Goal: Transaction & Acquisition: Purchase product/service

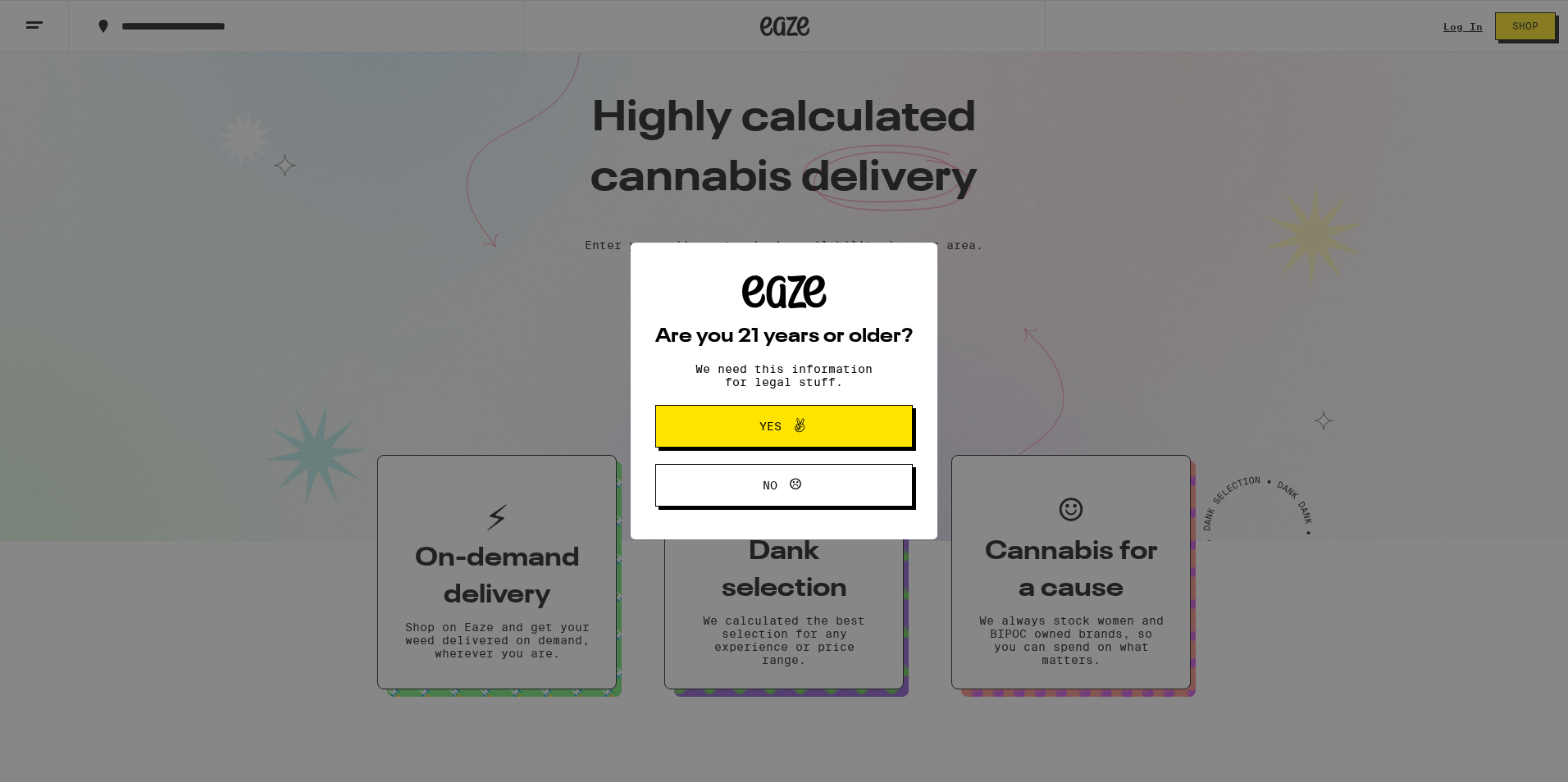
click at [733, 425] on span "Yes" at bounding box center [784, 426] width 125 height 21
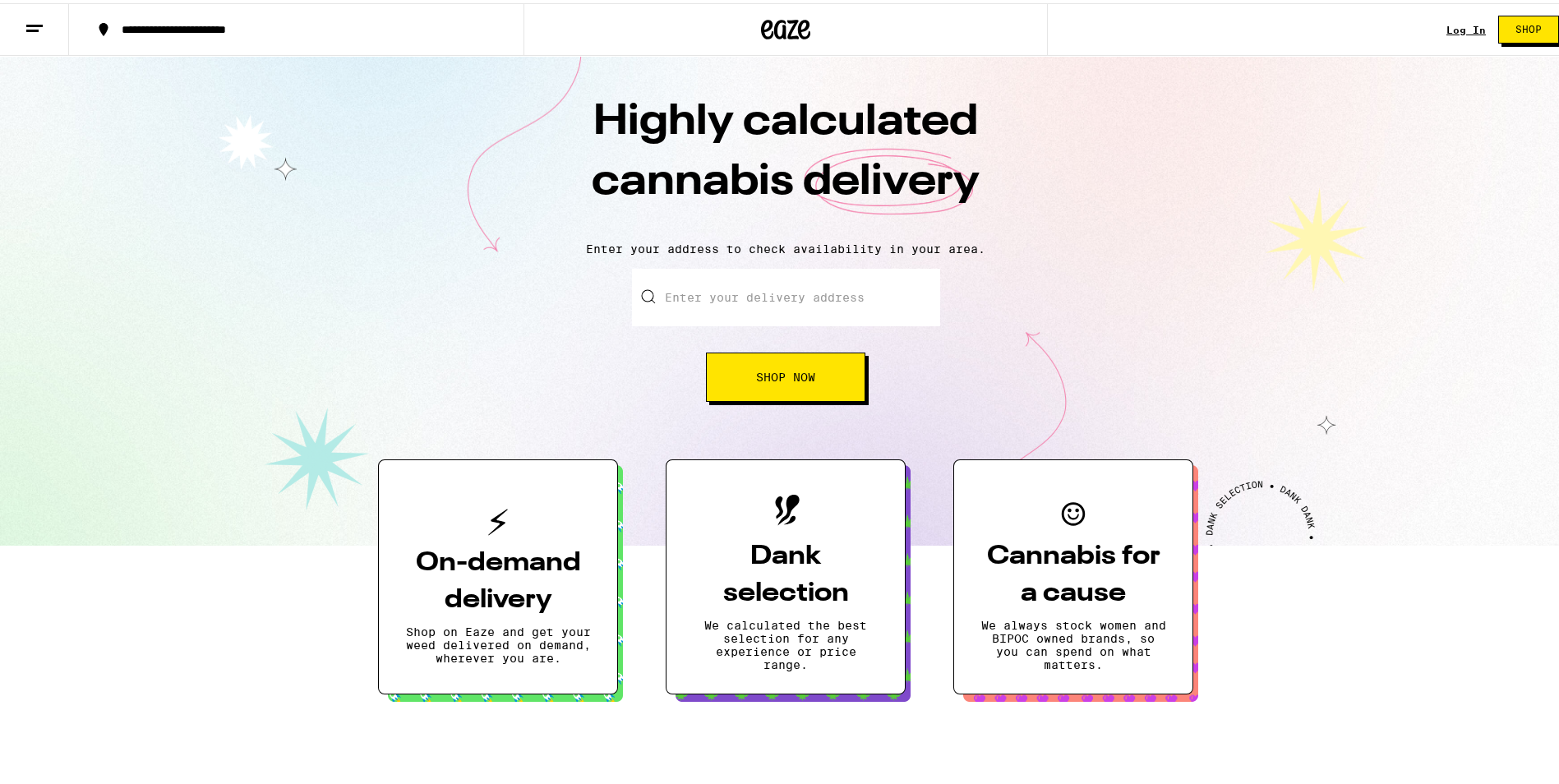
click at [1447, 22] on link "Log In" at bounding box center [1466, 27] width 40 height 11
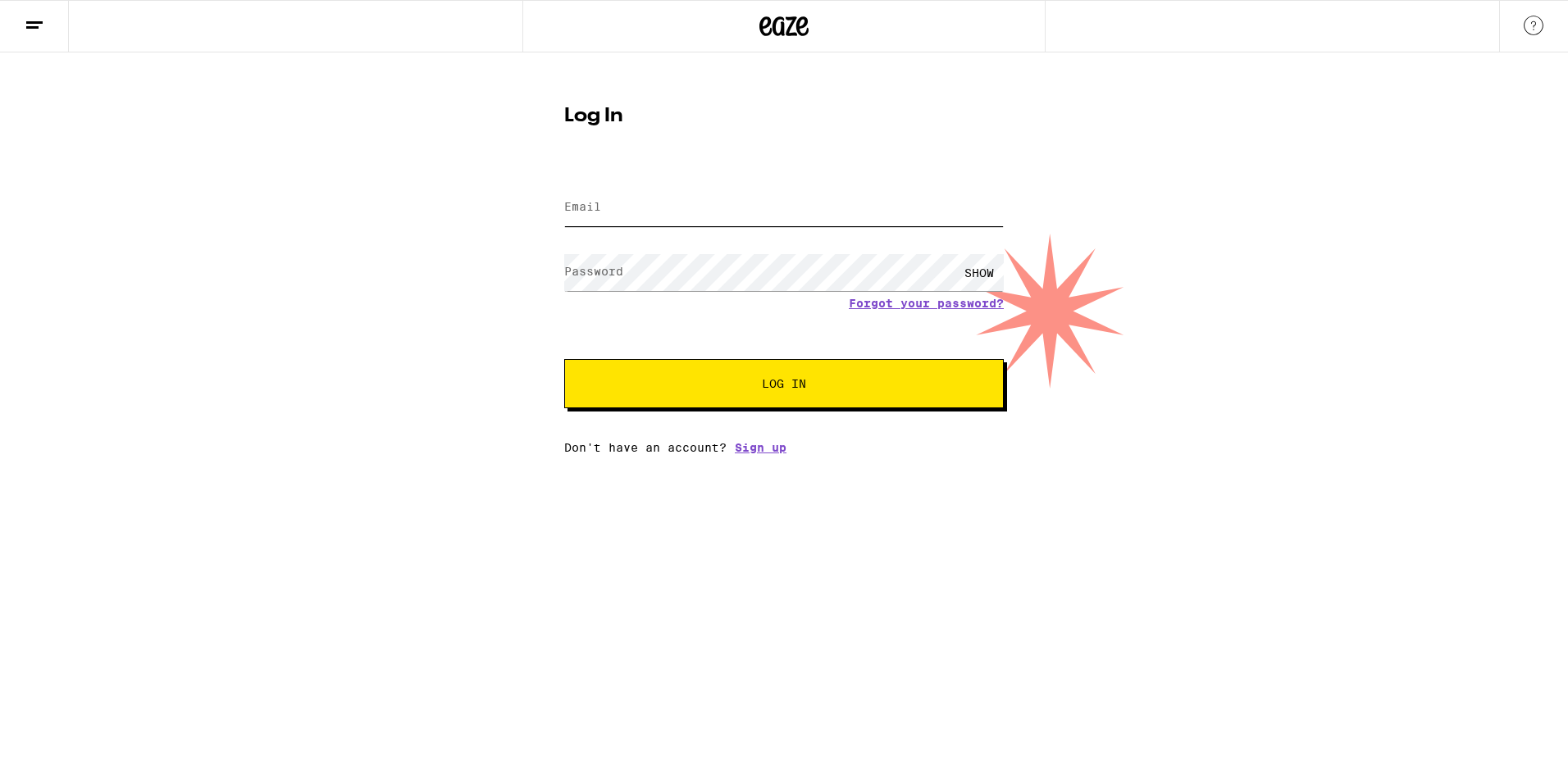
click at [725, 196] on input "Email" at bounding box center [783, 207] width 440 height 37
type input "[EMAIL_ADDRESS][DOMAIN_NAME]"
click at [564, 359] on button "Log In" at bounding box center [783, 384] width 440 height 50
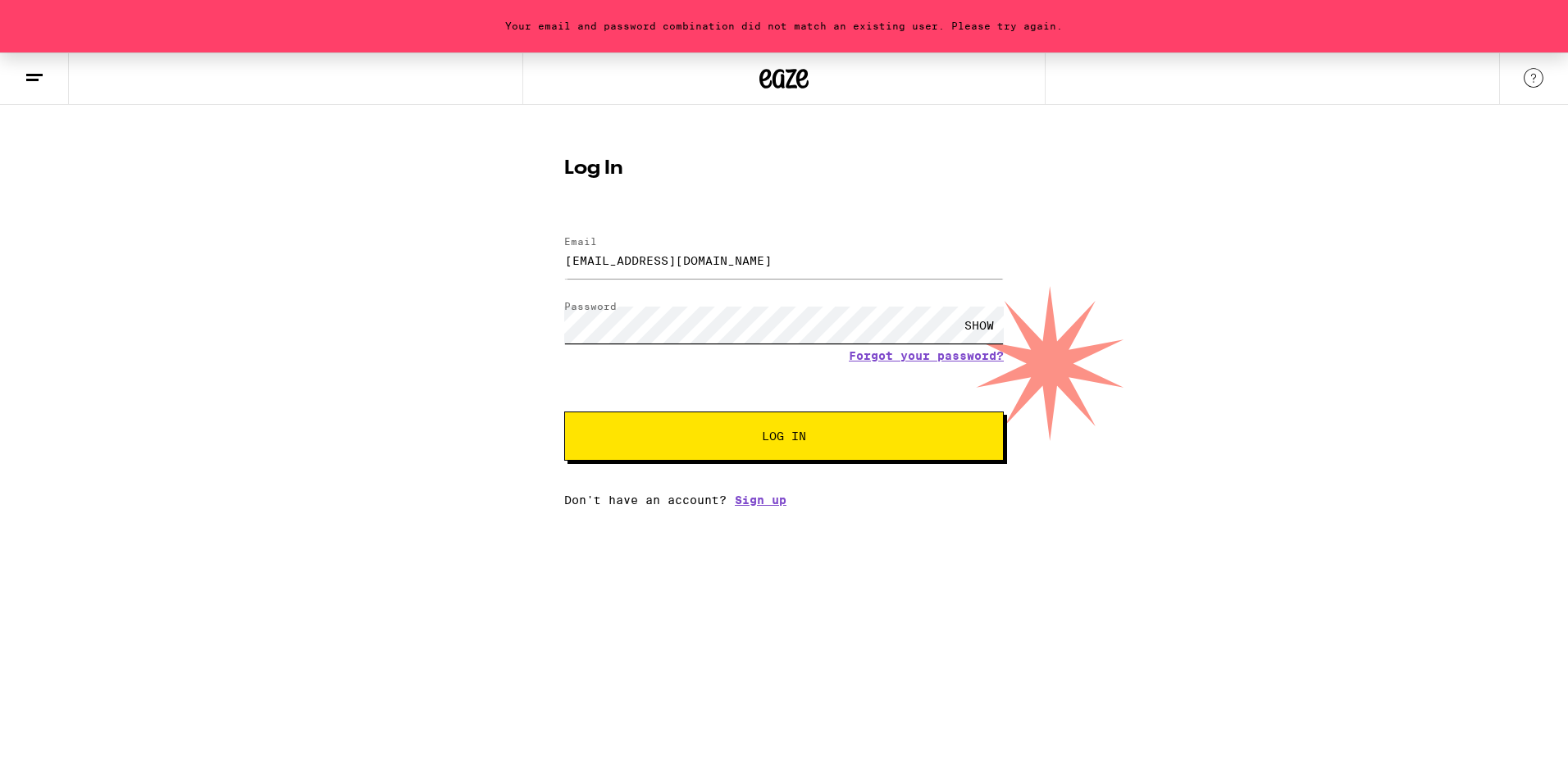
click at [564, 411] on button "Log In" at bounding box center [783, 436] width 440 height 50
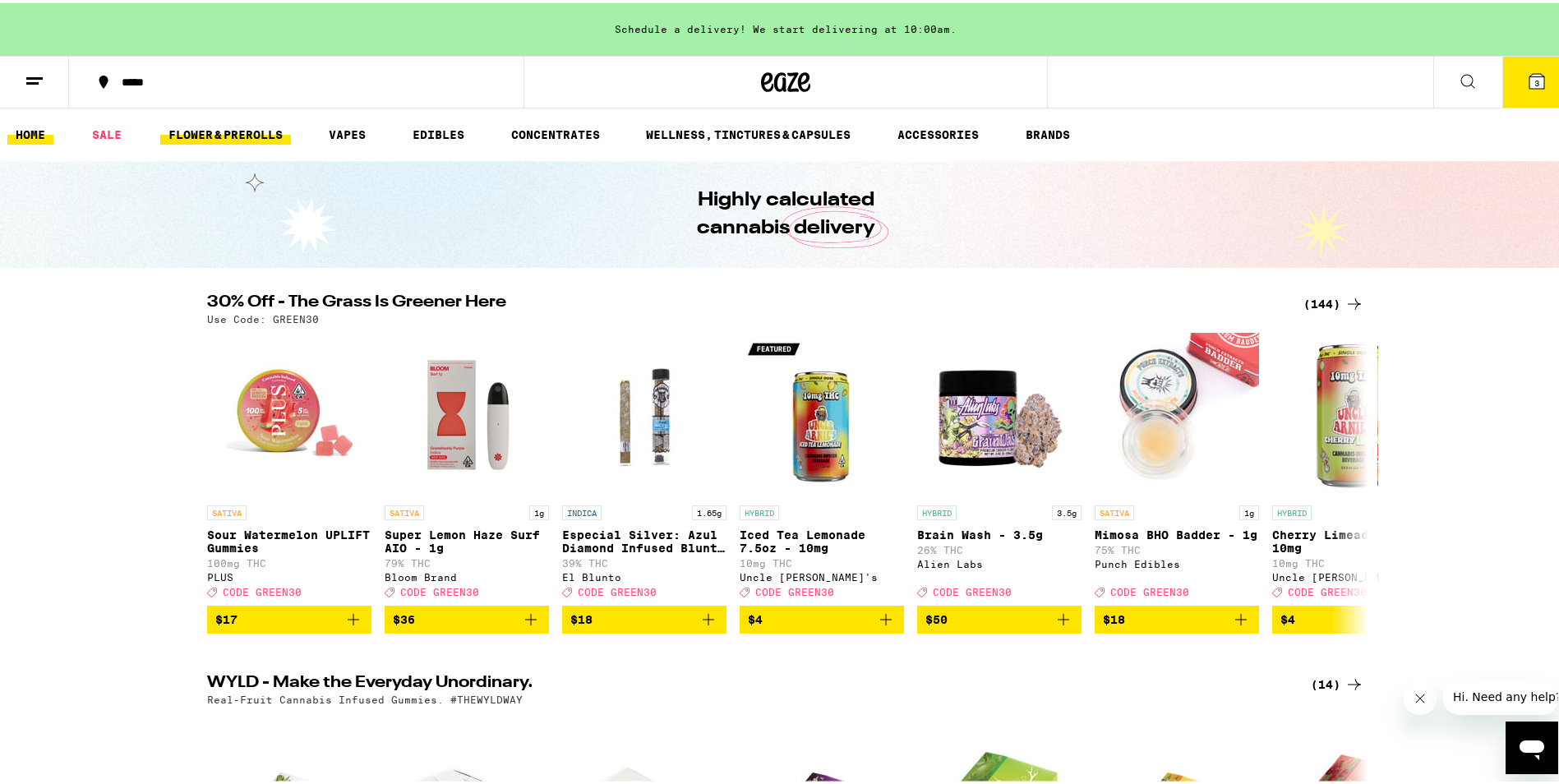
click at [271, 130] on link "FLOWER & PREROLLS" at bounding box center [225, 131] width 131 height 19
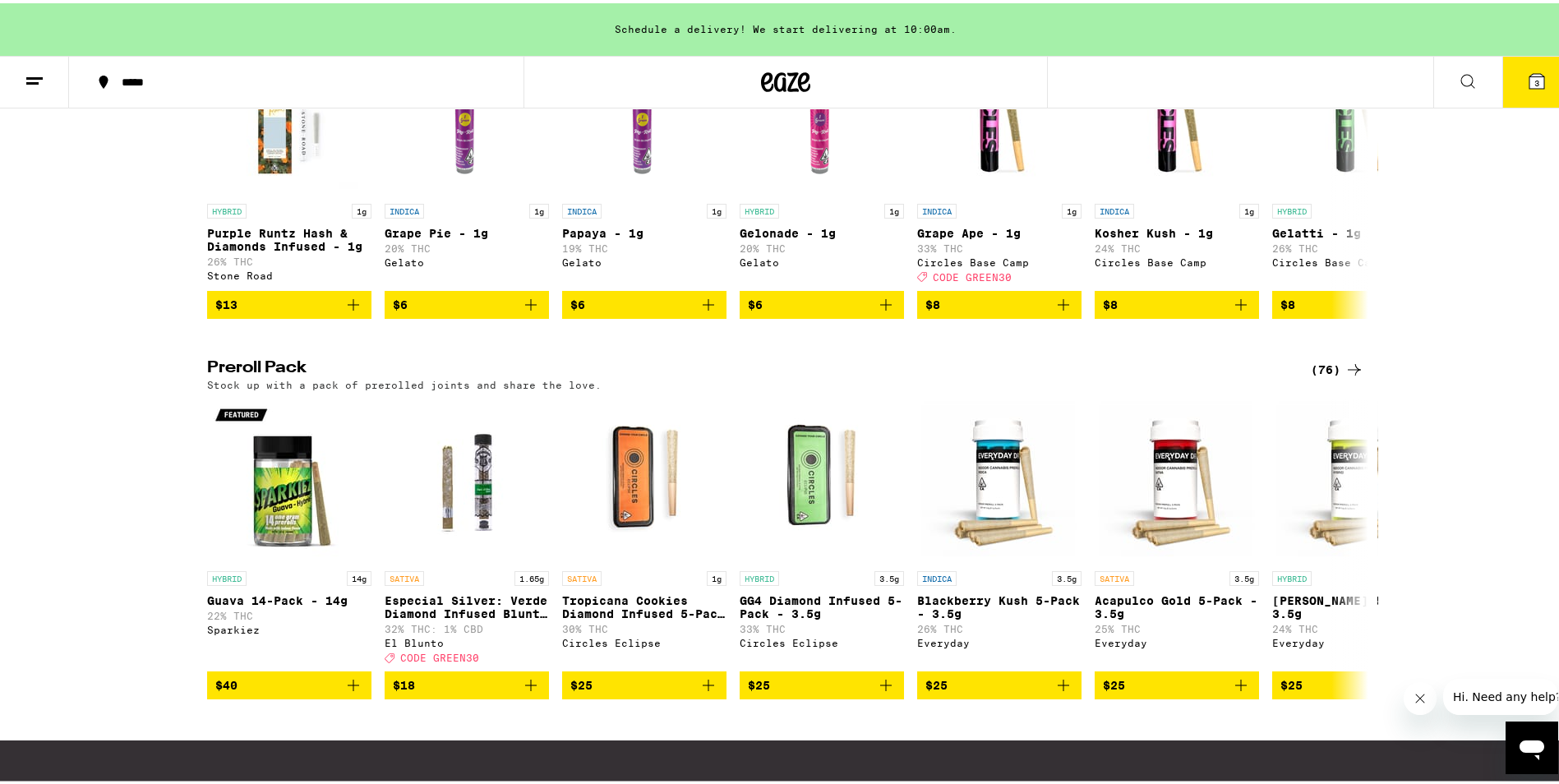
scroll to position [1068, 0]
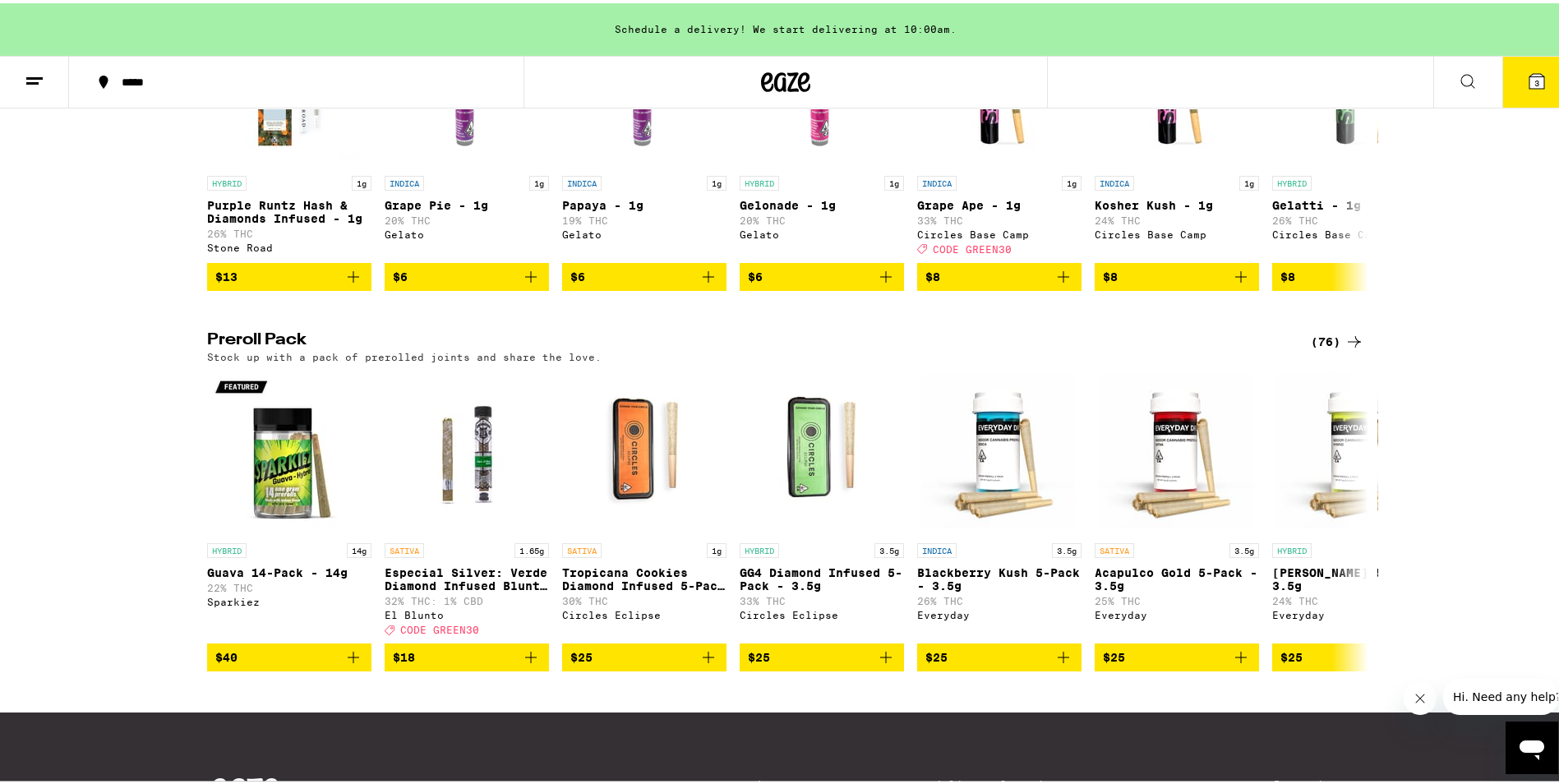
click at [1324, 349] on div "(76)" at bounding box center [1337, 338] width 53 height 19
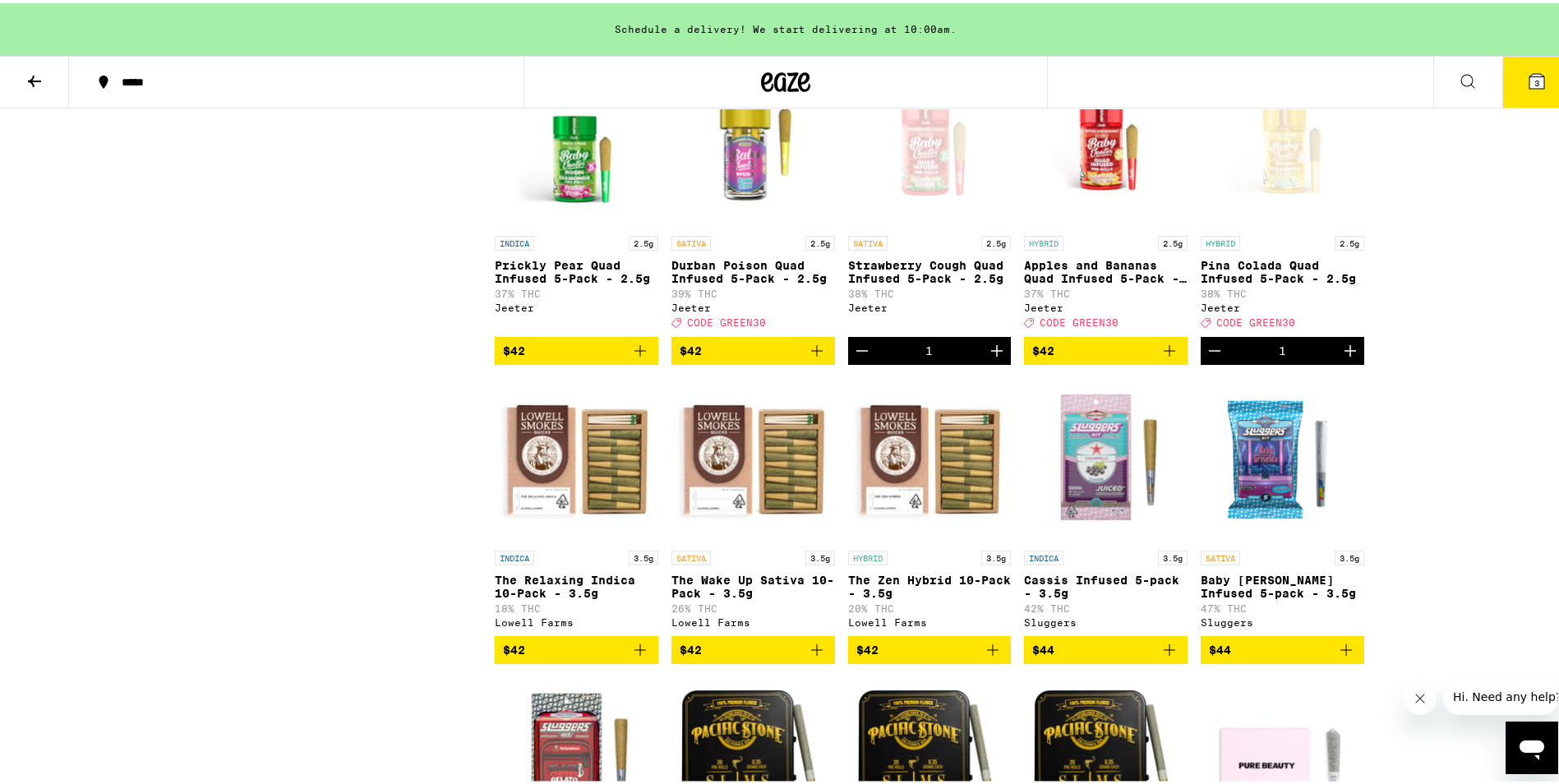
scroll to position [3615, 0]
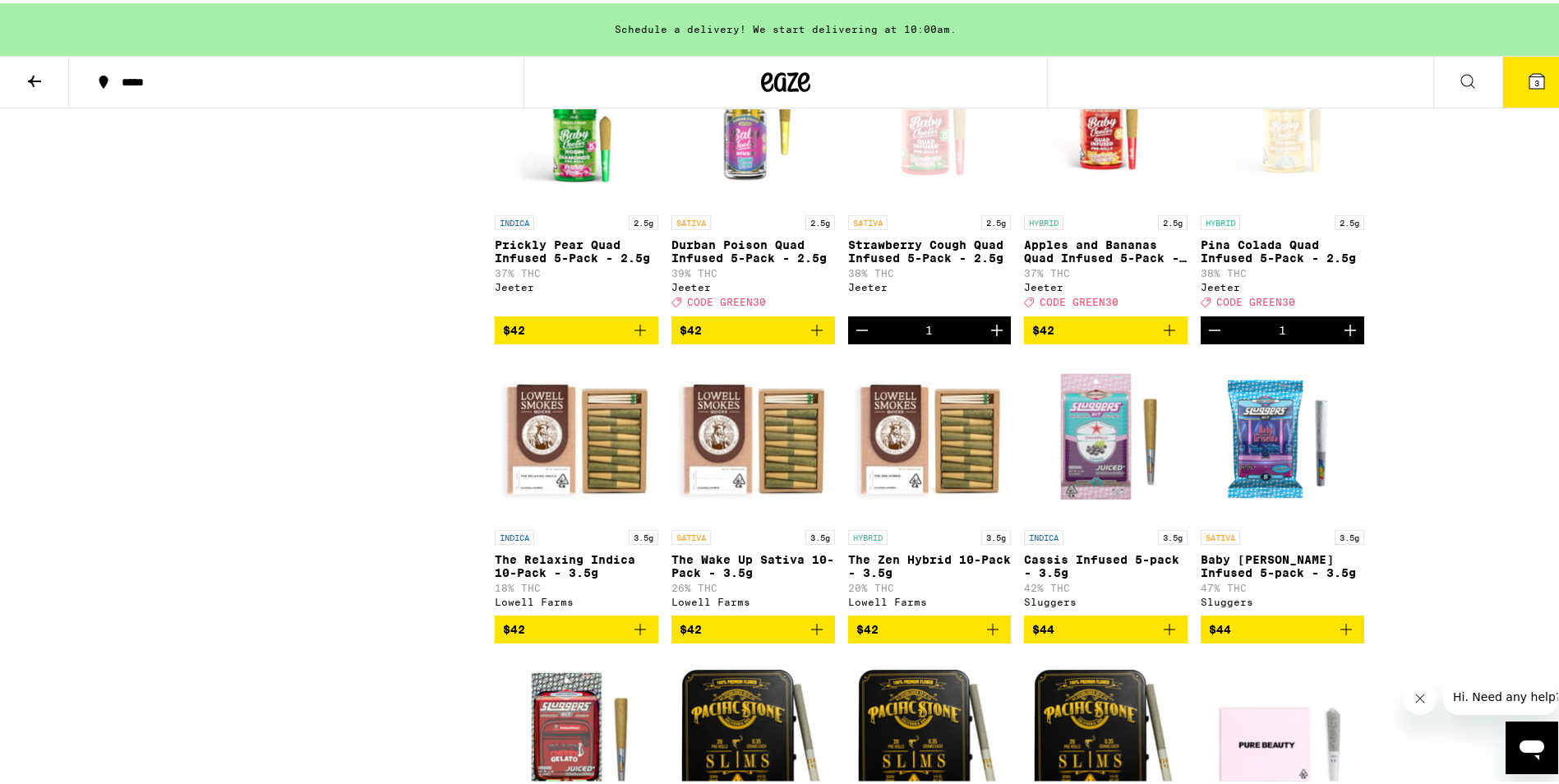
click at [1352, 337] on icon "Increment" at bounding box center [1350, 327] width 19 height 19
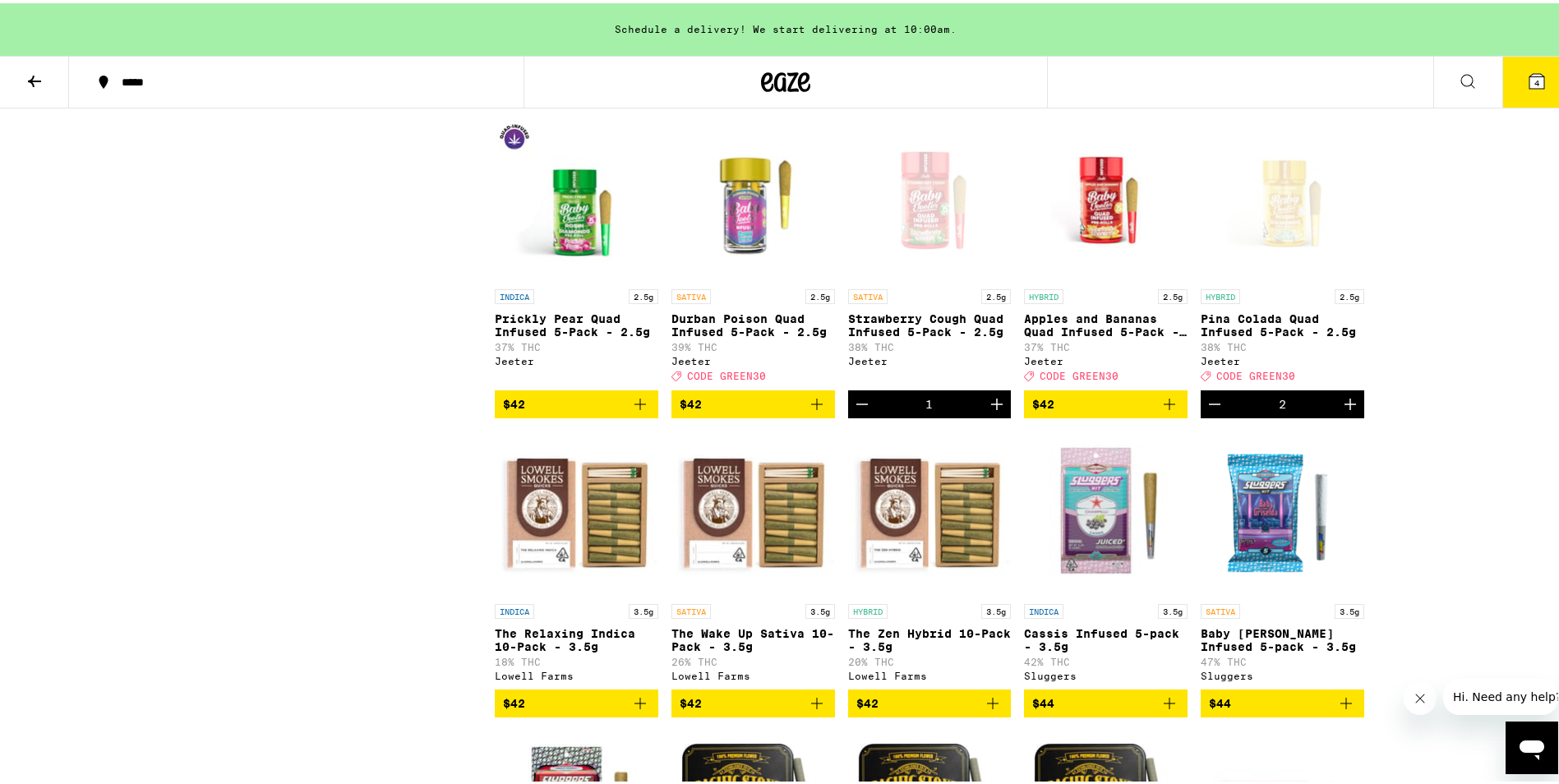
scroll to position [3780, 0]
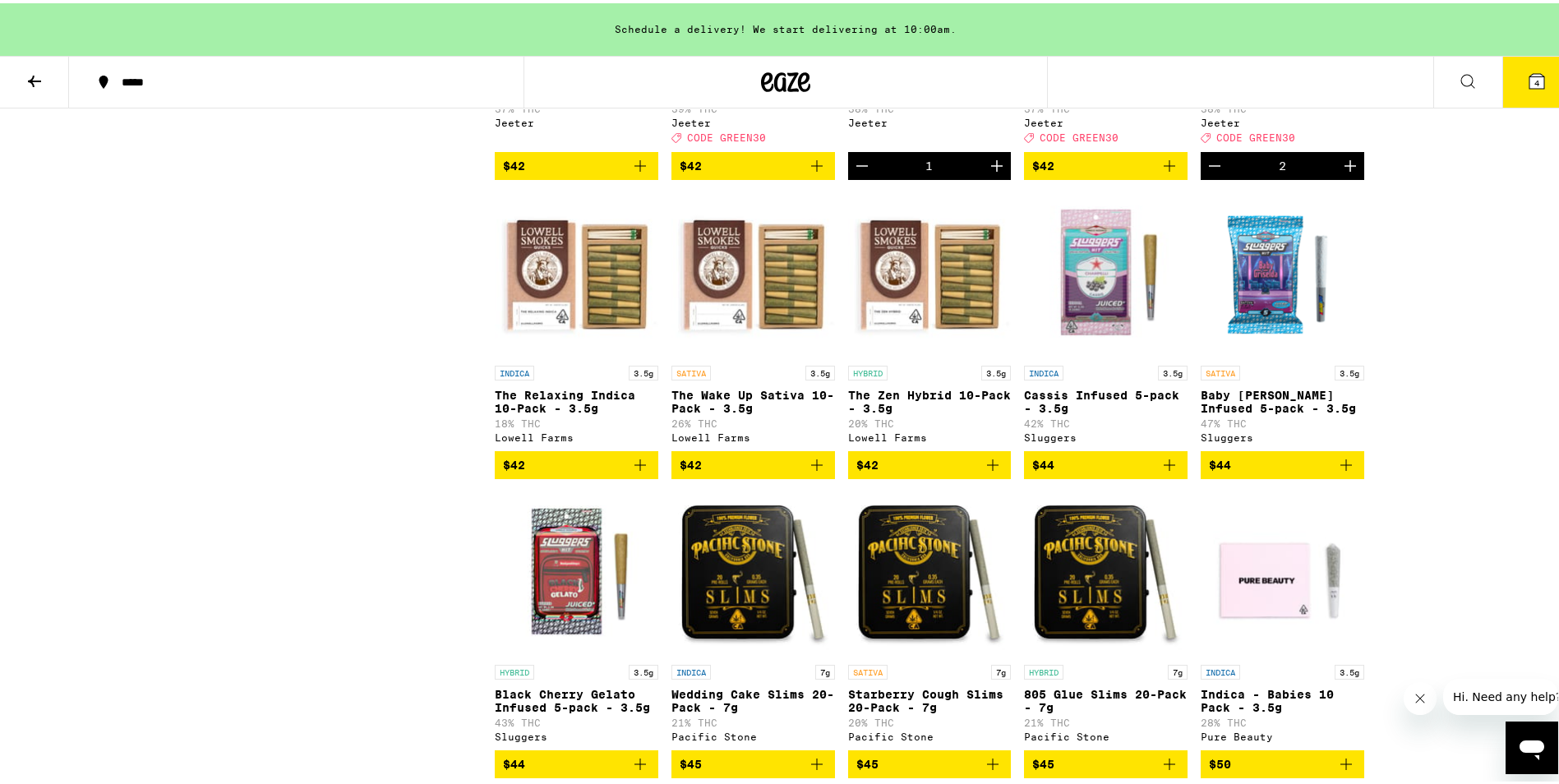
click at [1352, 173] on icon "Increment" at bounding box center [1350, 162] width 19 height 19
click at [849, 177] on button "Decrement" at bounding box center [862, 163] width 28 height 28
click at [1534, 77] on span "4" at bounding box center [1536, 79] width 5 height 10
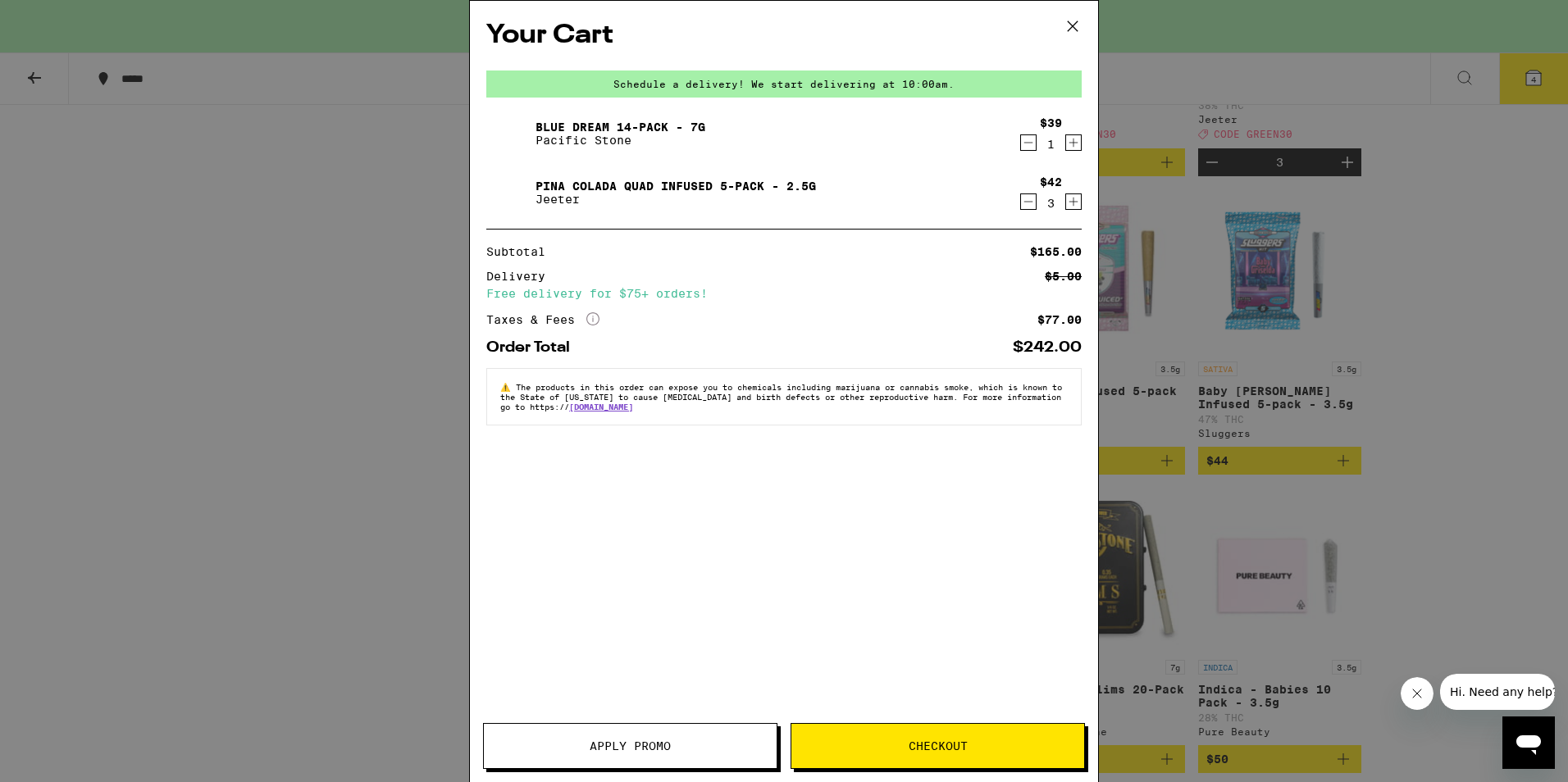
click at [249, 352] on div "Your Cart Schedule a delivery! We start delivering at 10:00am. Blue Dream 14-Pa…" at bounding box center [784, 391] width 1568 height 782
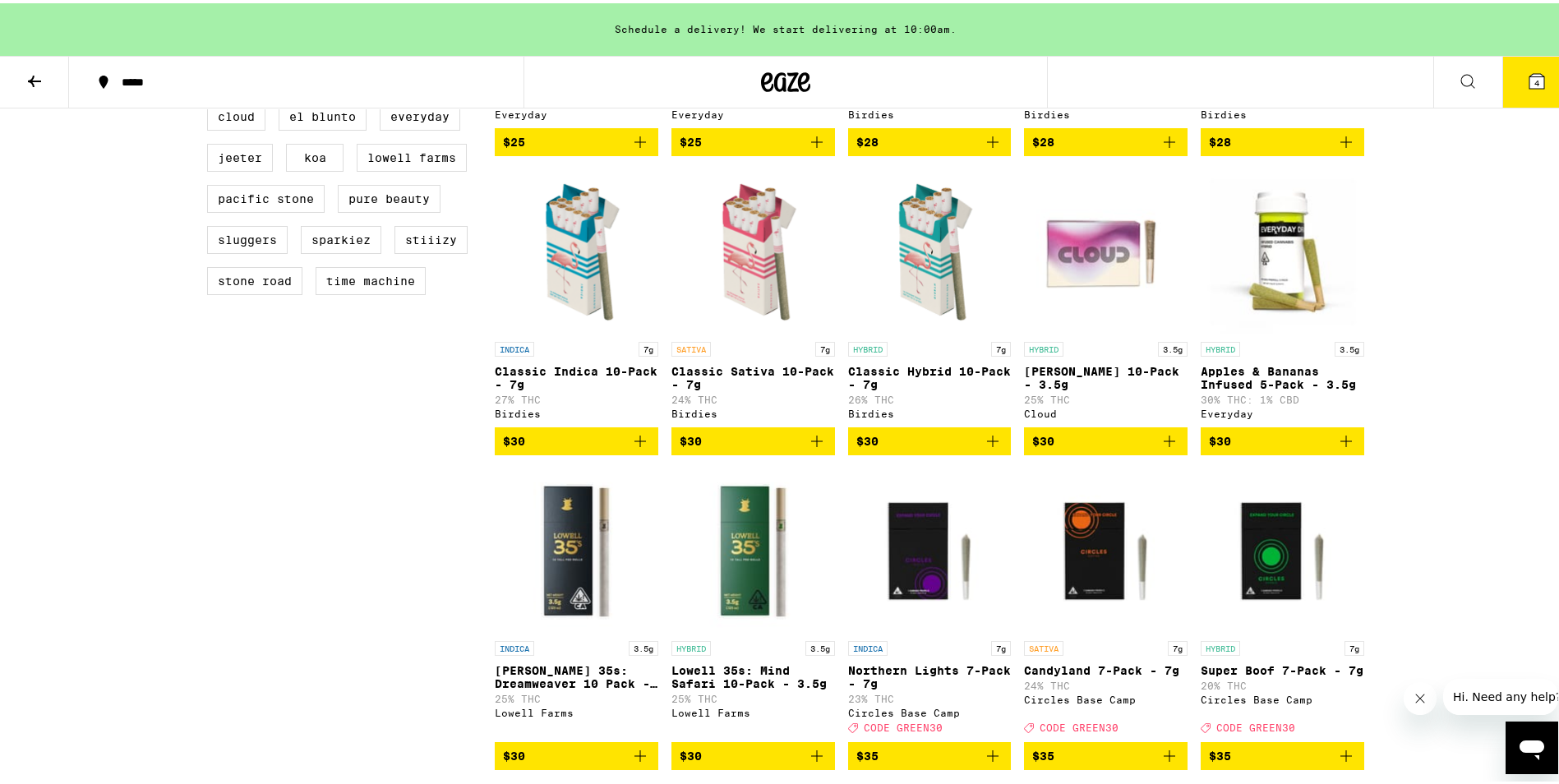
scroll to position [1233, 0]
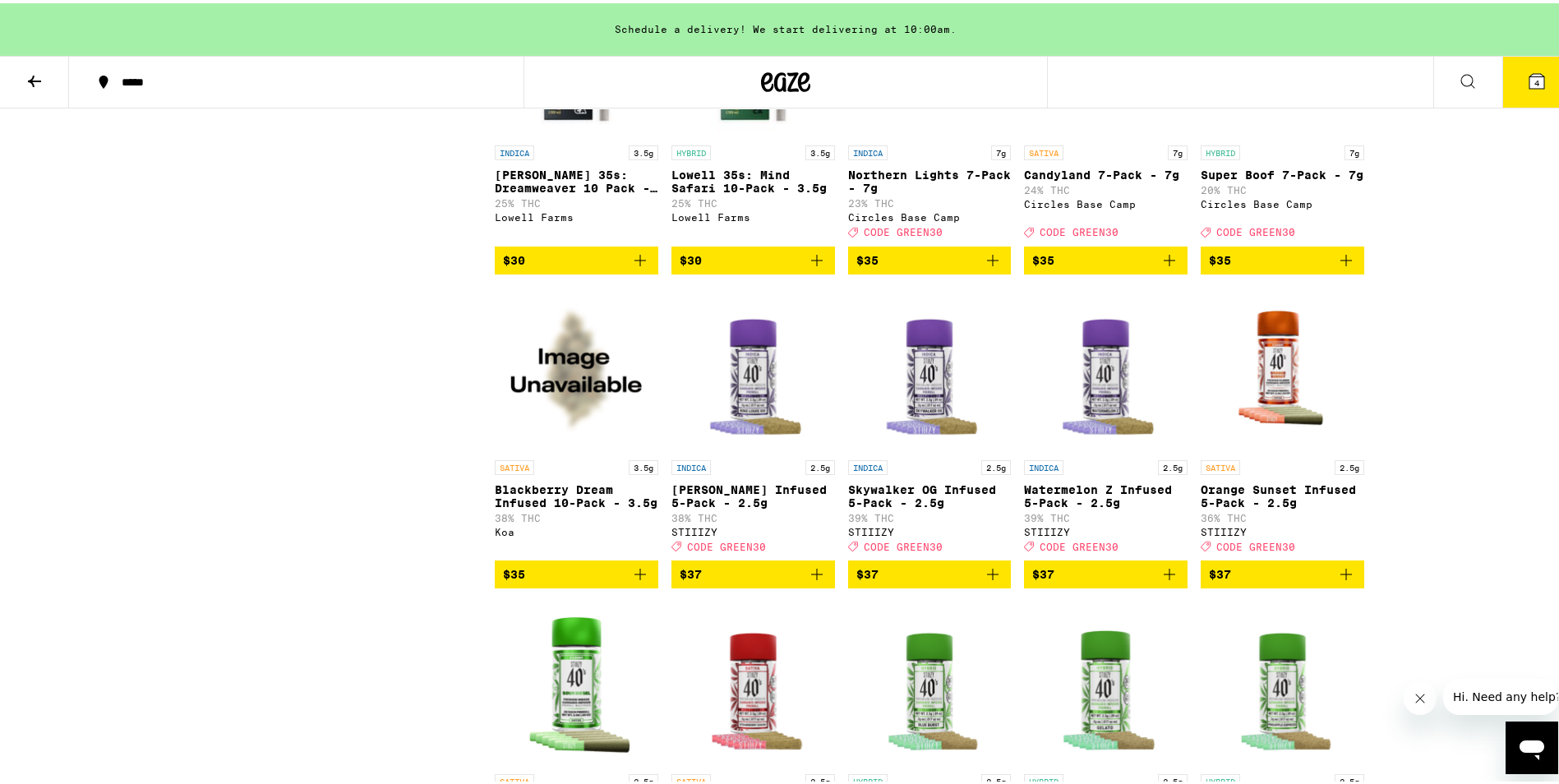
click at [1534, 83] on span "4" at bounding box center [1536, 79] width 5 height 10
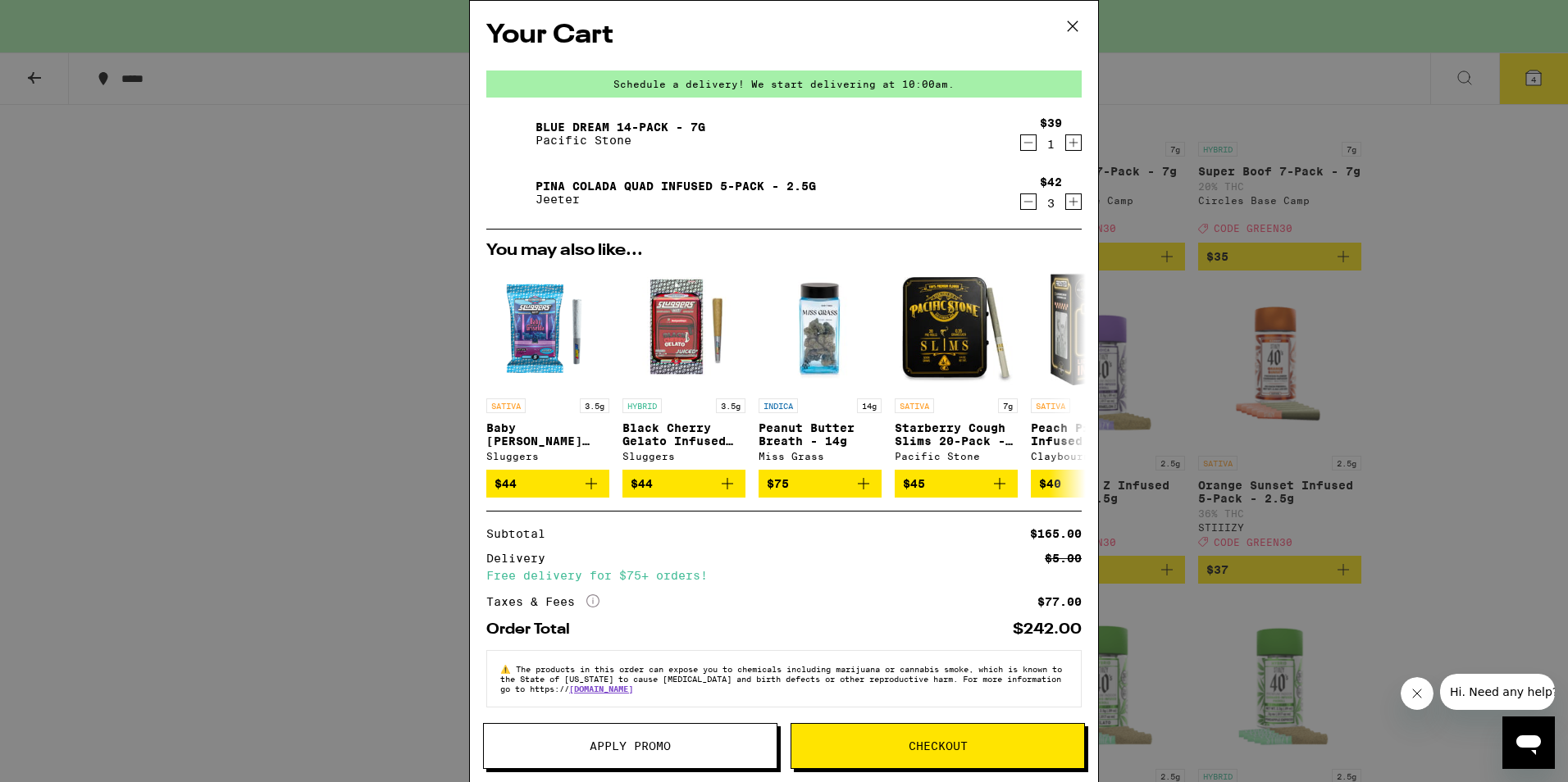
click at [1021, 148] on icon "Decrement" at bounding box center [1028, 142] width 15 height 19
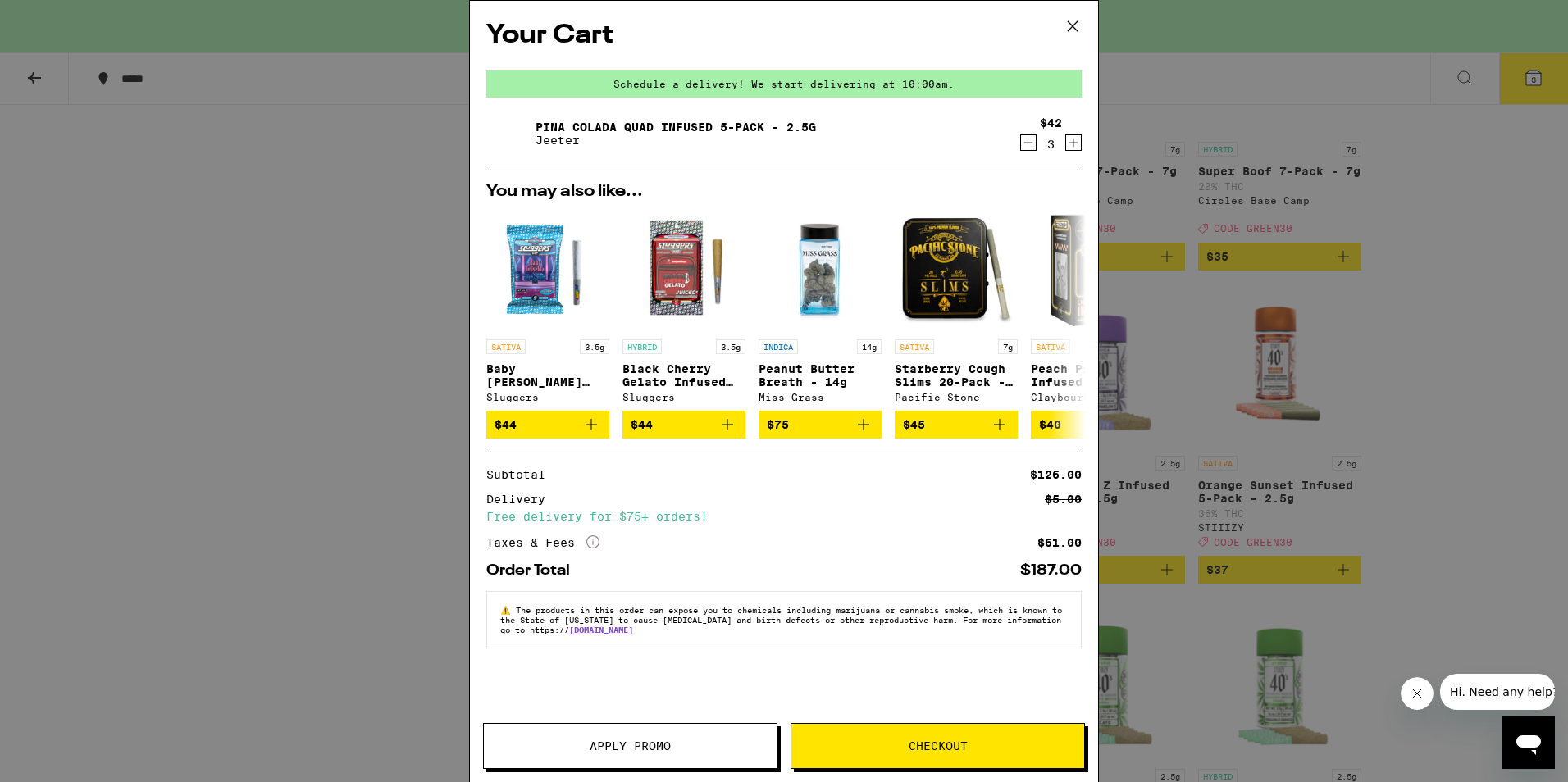
click at [664, 762] on button "Apply Promo" at bounding box center [630, 746] width 295 height 46
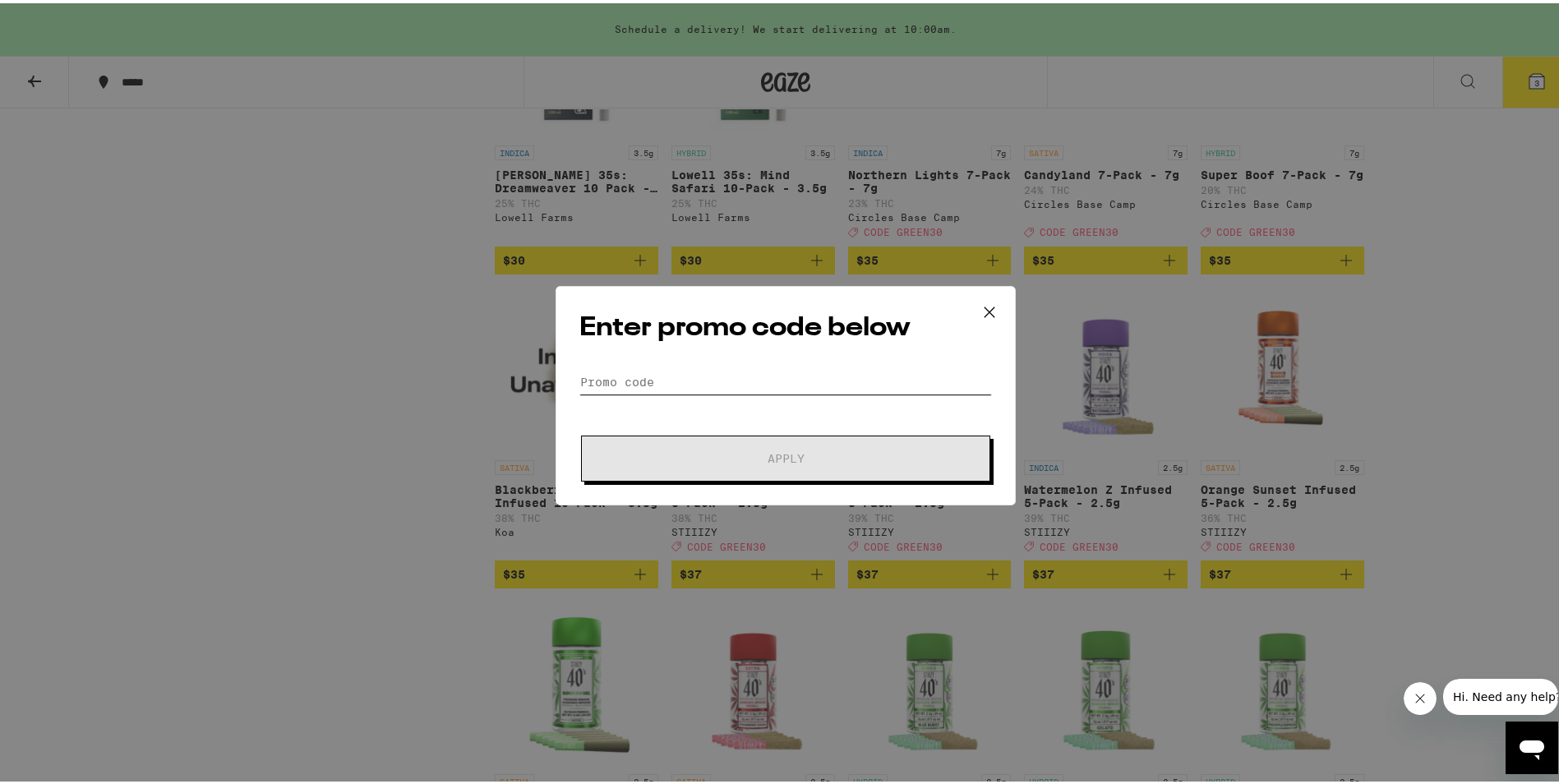
click at [710, 385] on input "Promo Code" at bounding box center [786, 378] width 412 height 25
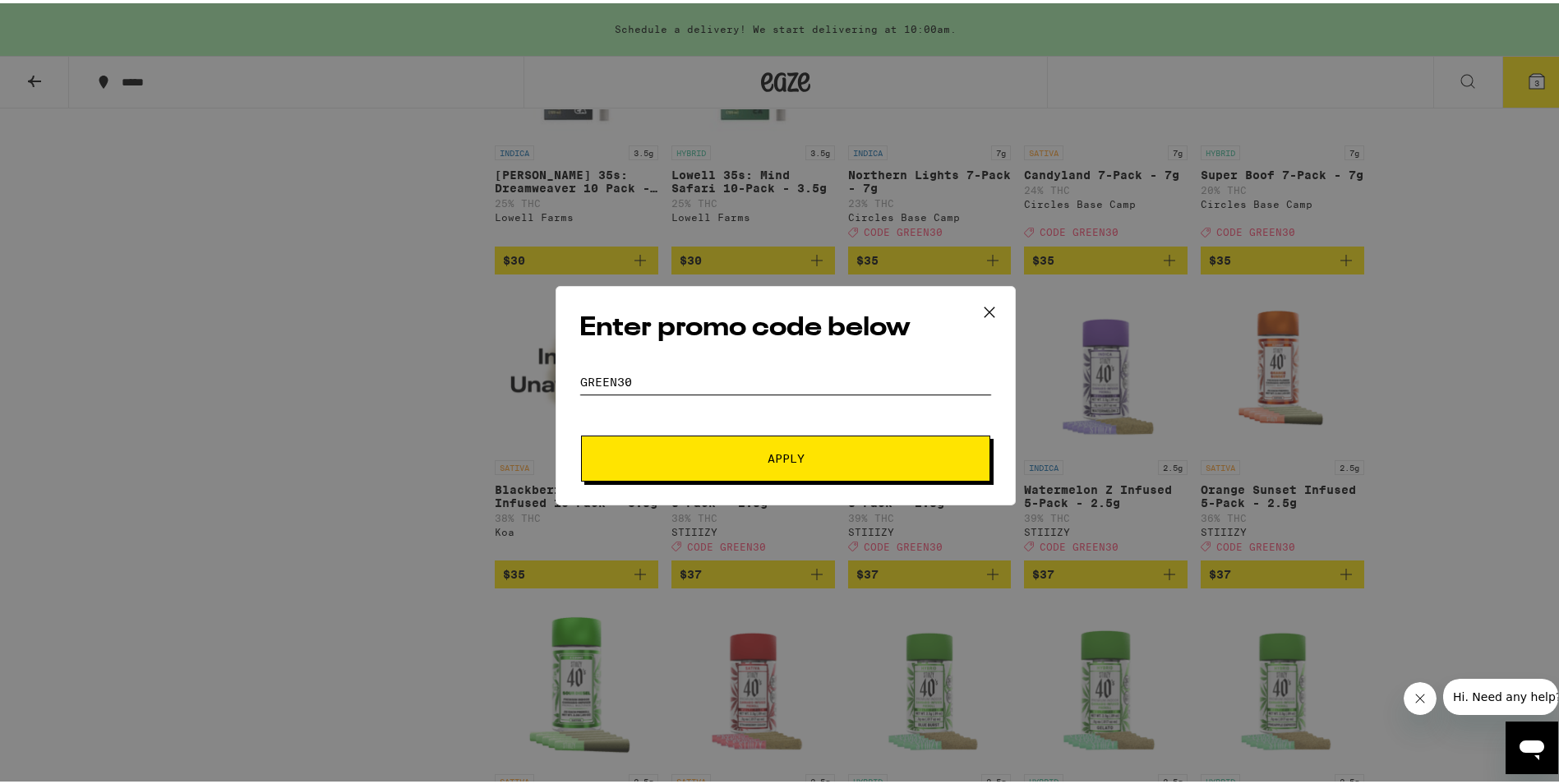
type input "green30"
click at [581, 432] on button "Apply" at bounding box center [785, 455] width 410 height 46
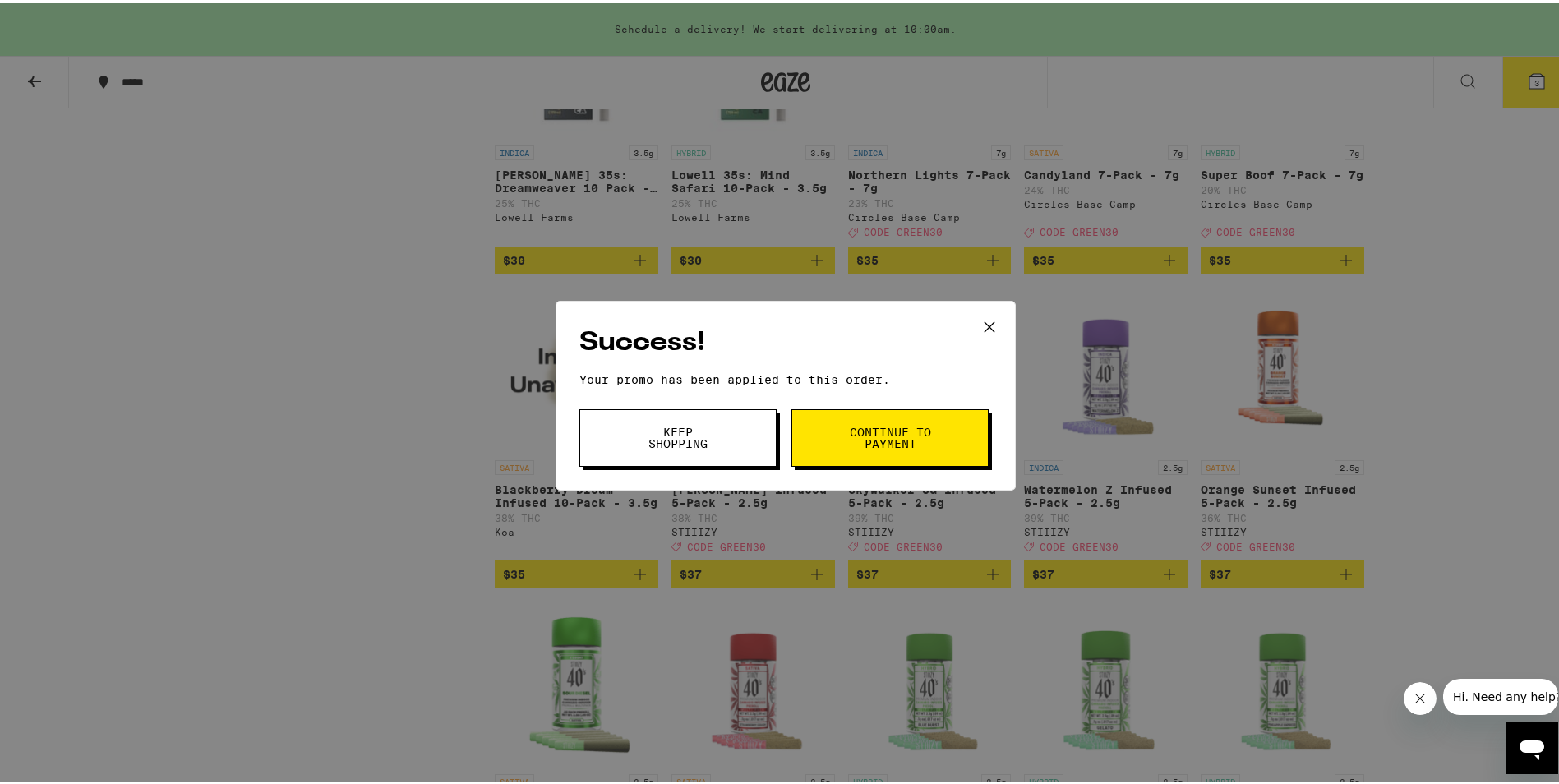
click at [849, 436] on span "Continue to payment" at bounding box center [890, 434] width 84 height 23
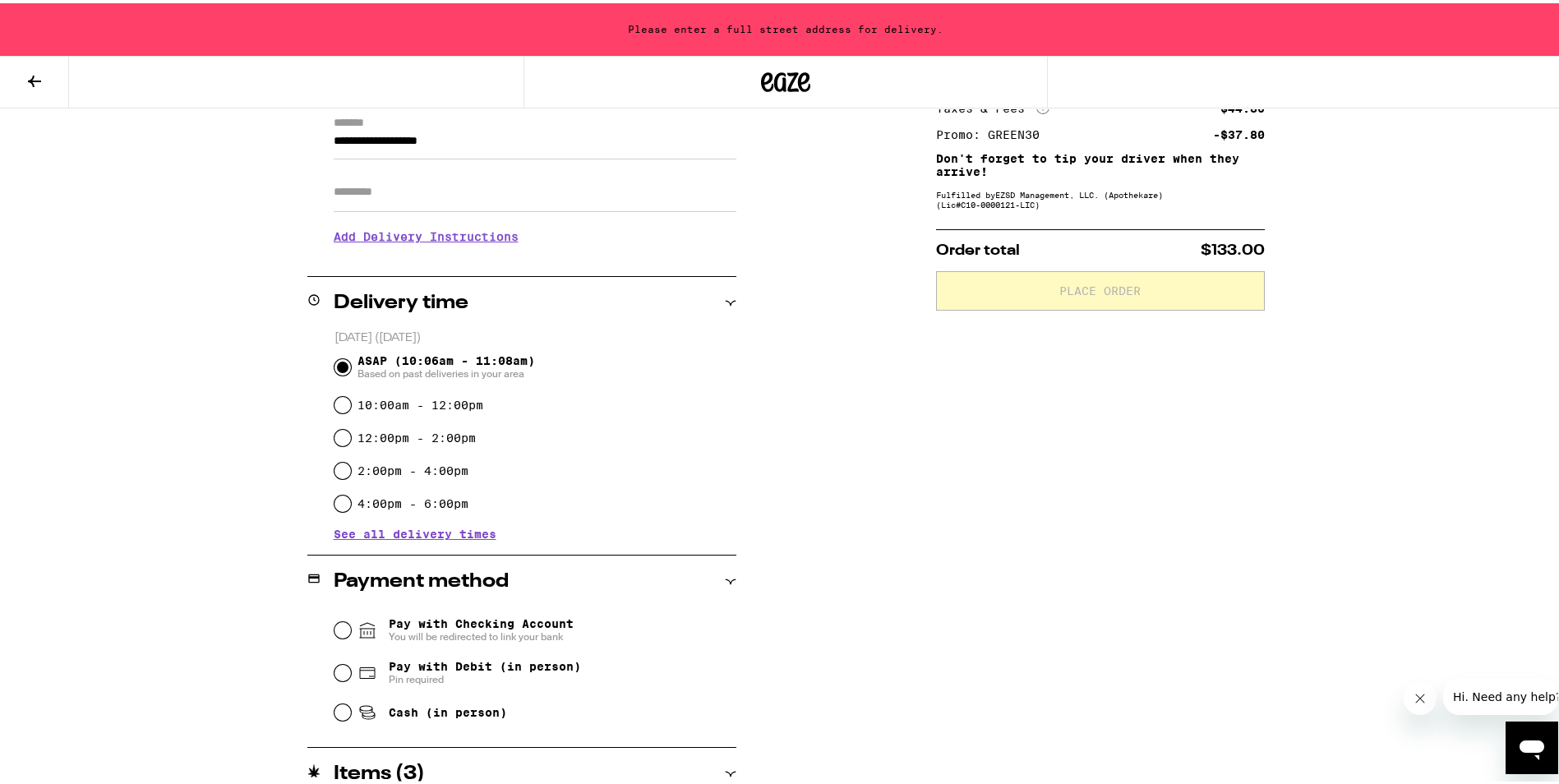
scroll to position [310, 0]
